Goal: Task Accomplishment & Management: Use online tool/utility

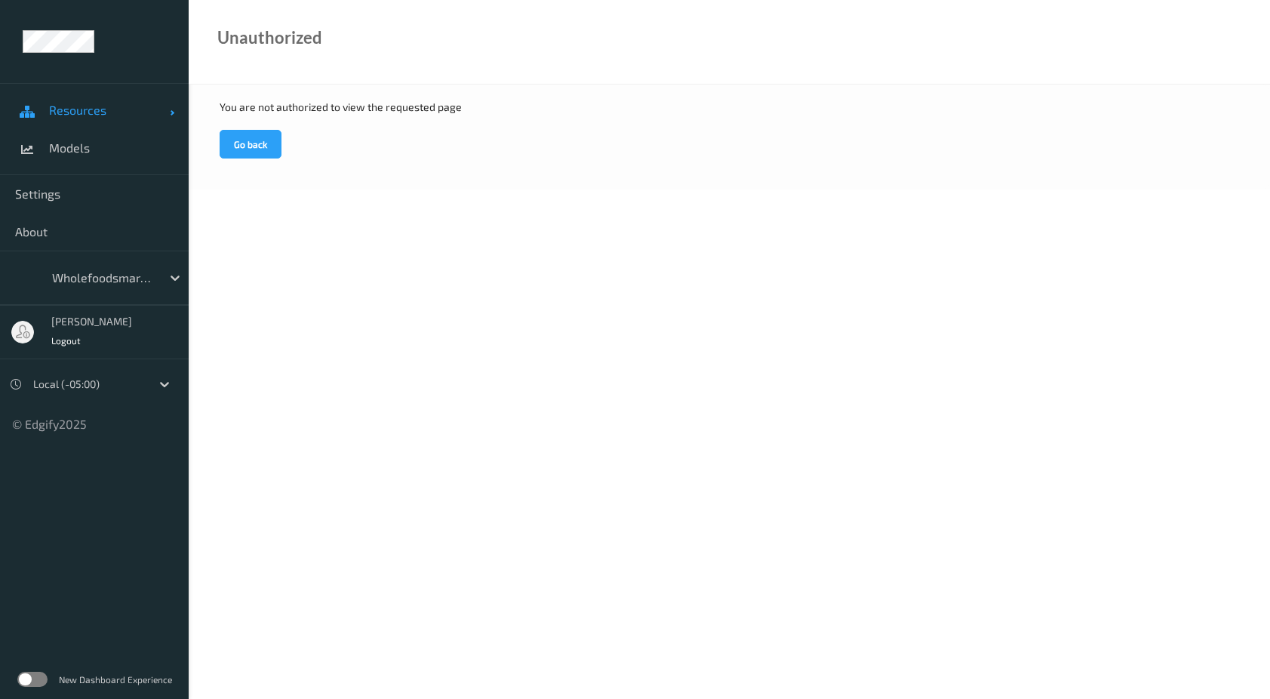
click at [106, 118] on link "Resources" at bounding box center [94, 110] width 189 height 38
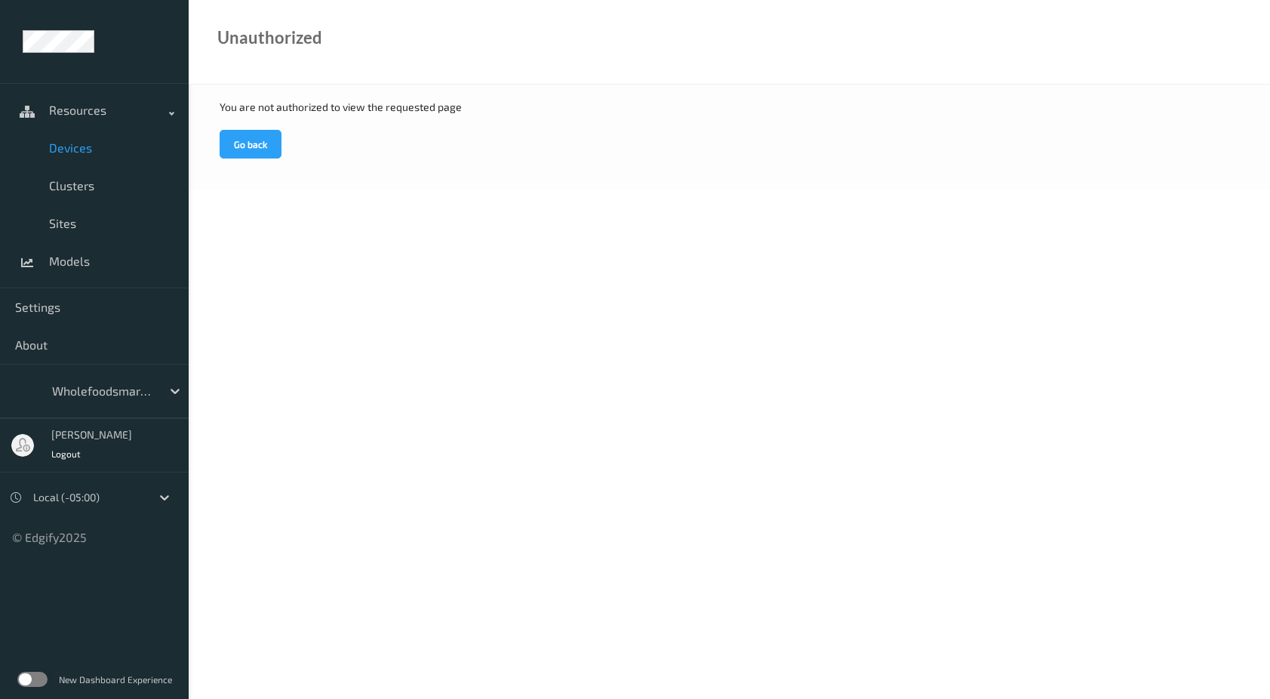
click at [79, 150] on span "Devices" at bounding box center [111, 147] width 124 height 15
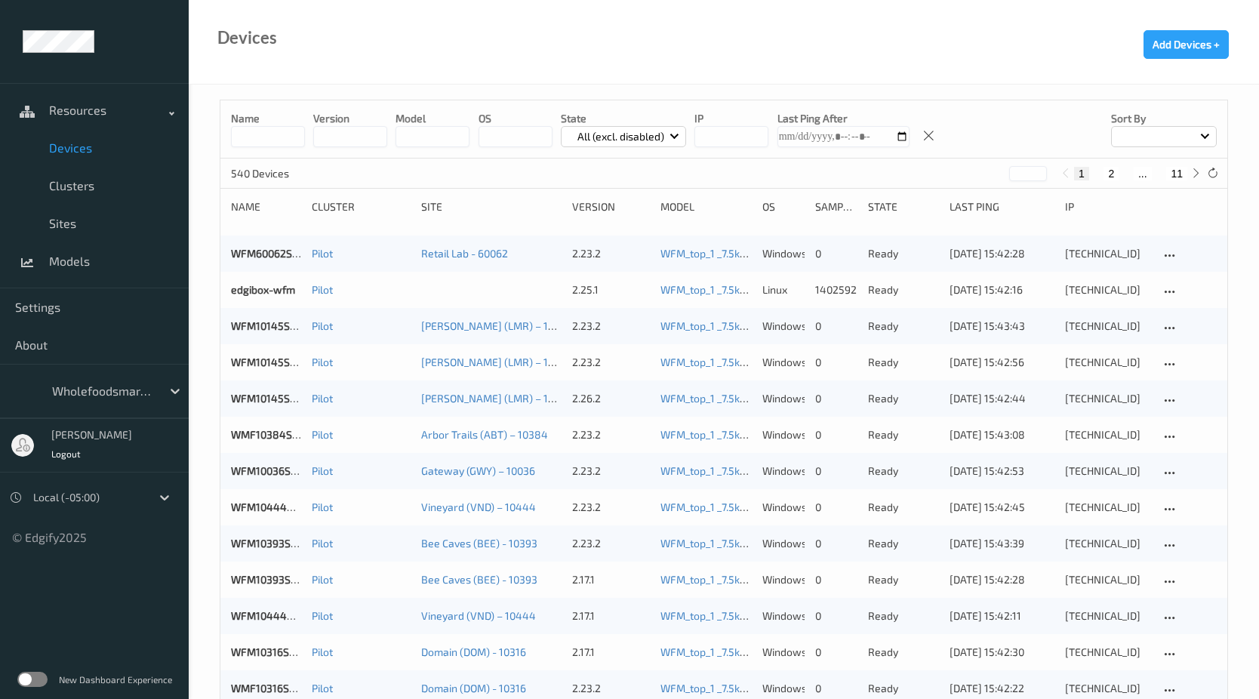
click at [734, 128] on input "string" at bounding box center [731, 136] width 74 height 21
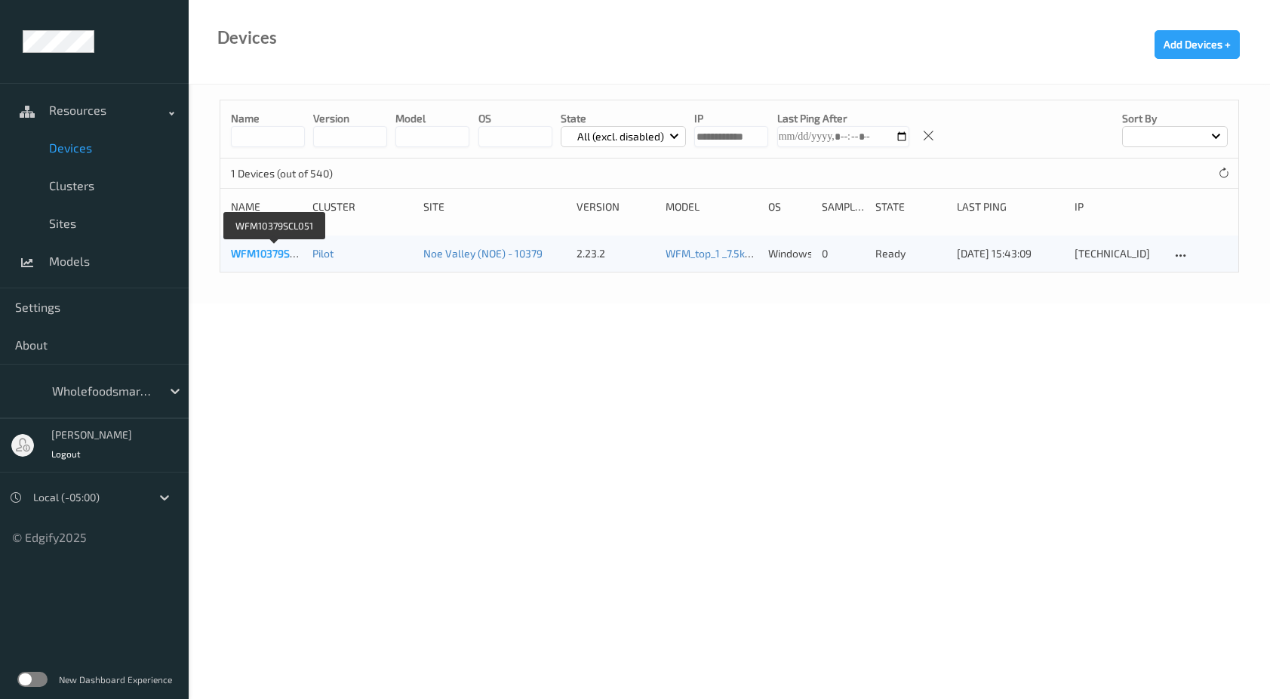
type input "**********"
click at [280, 253] on link "WFM10379SCL051" at bounding box center [274, 253] width 87 height 13
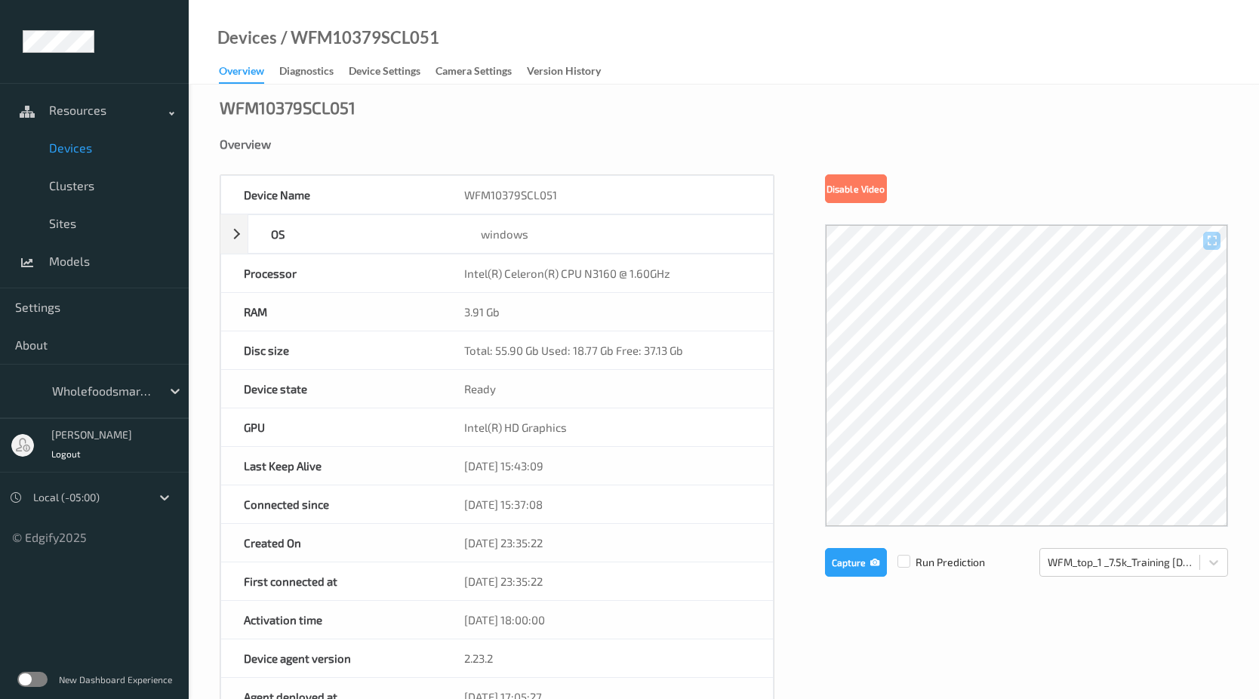
click at [919, 171] on div "Overview" at bounding box center [724, 156] width 1008 height 38
click at [433, 120] on div "WFM10379SCL051 Overview Device Name WFM10379SCL051 OS windows Platform Microsof…" at bounding box center [724, 667] width 1070 height 1165
click at [923, 111] on div "WFM10379SCL051 Overview Device Name WFM10379SCL051 OS windows Platform Microsof…" at bounding box center [724, 667] width 1070 height 1165
click at [897, 70] on div "Devices / WFM10379SCL051 Overview Diagnostics Device Settings Camera Settings V…" at bounding box center [724, 42] width 1070 height 85
